Goal: Information Seeking & Learning: Learn about a topic

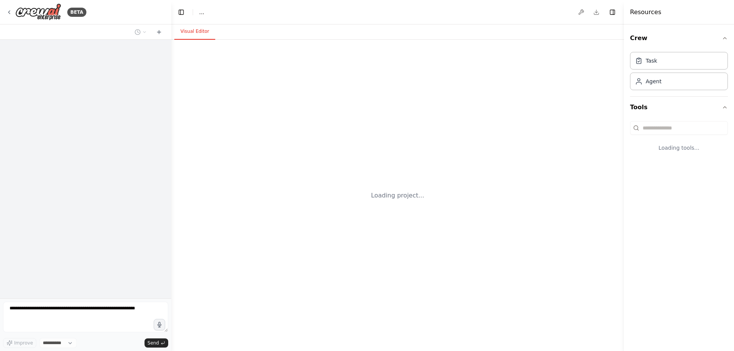
select select "****"
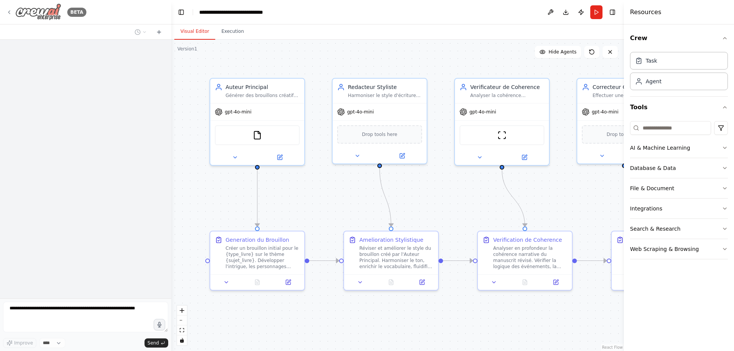
click at [46, 8] on img at bounding box center [38, 11] width 46 height 17
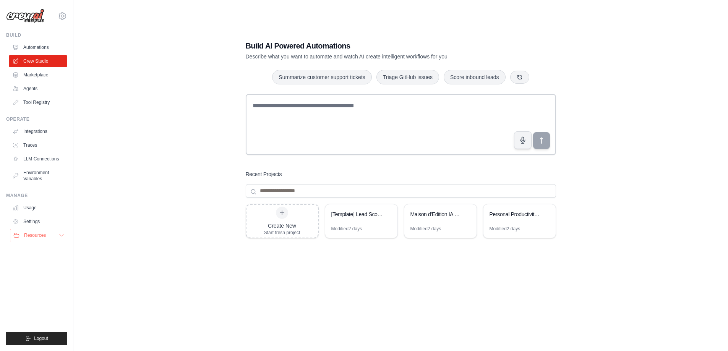
click at [37, 233] on span "Resources" at bounding box center [35, 235] width 22 height 6
click at [36, 285] on span "Video Tutorials" at bounding box center [42, 285] width 30 height 6
